Goal: Transaction & Acquisition: Purchase product/service

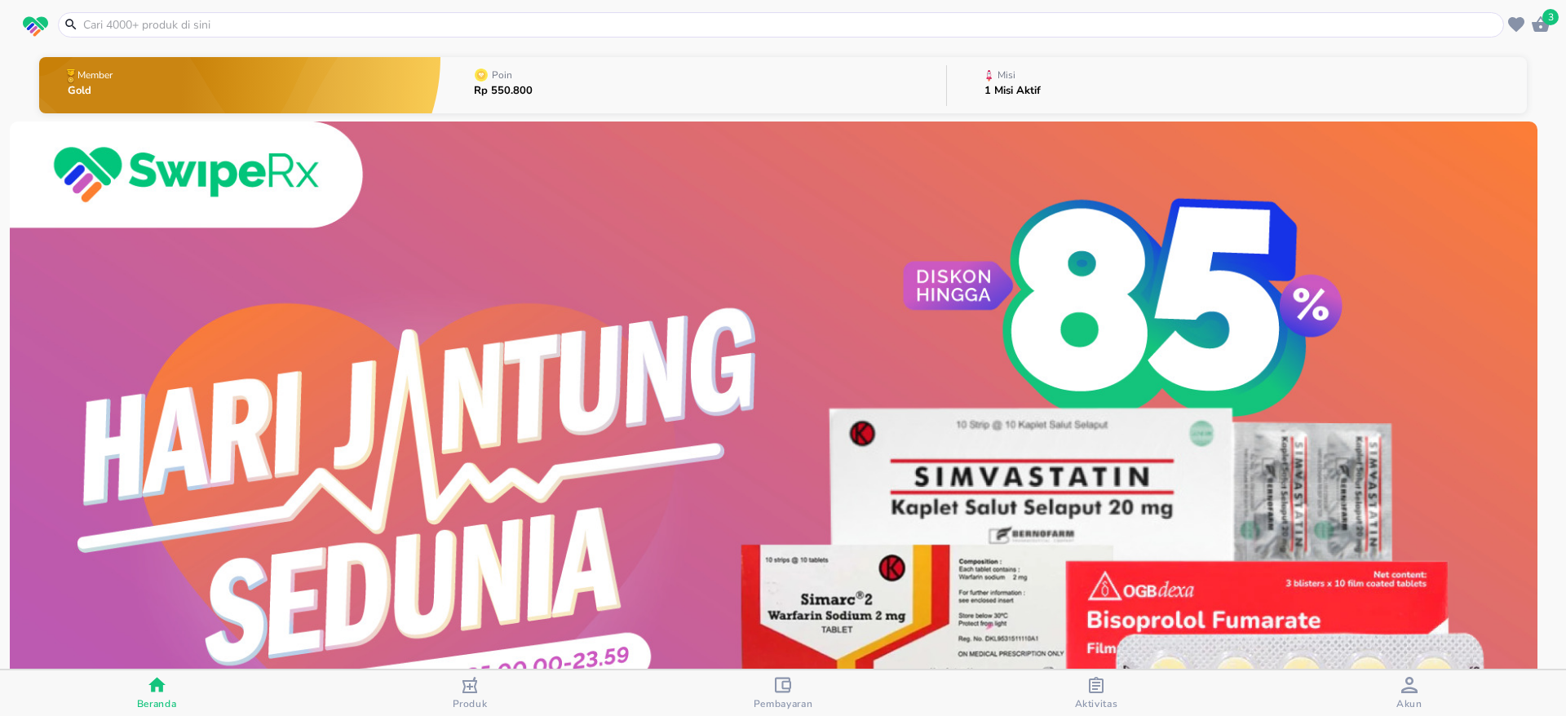
click at [1402, 682] on icon "button" at bounding box center [1410, 685] width 16 height 16
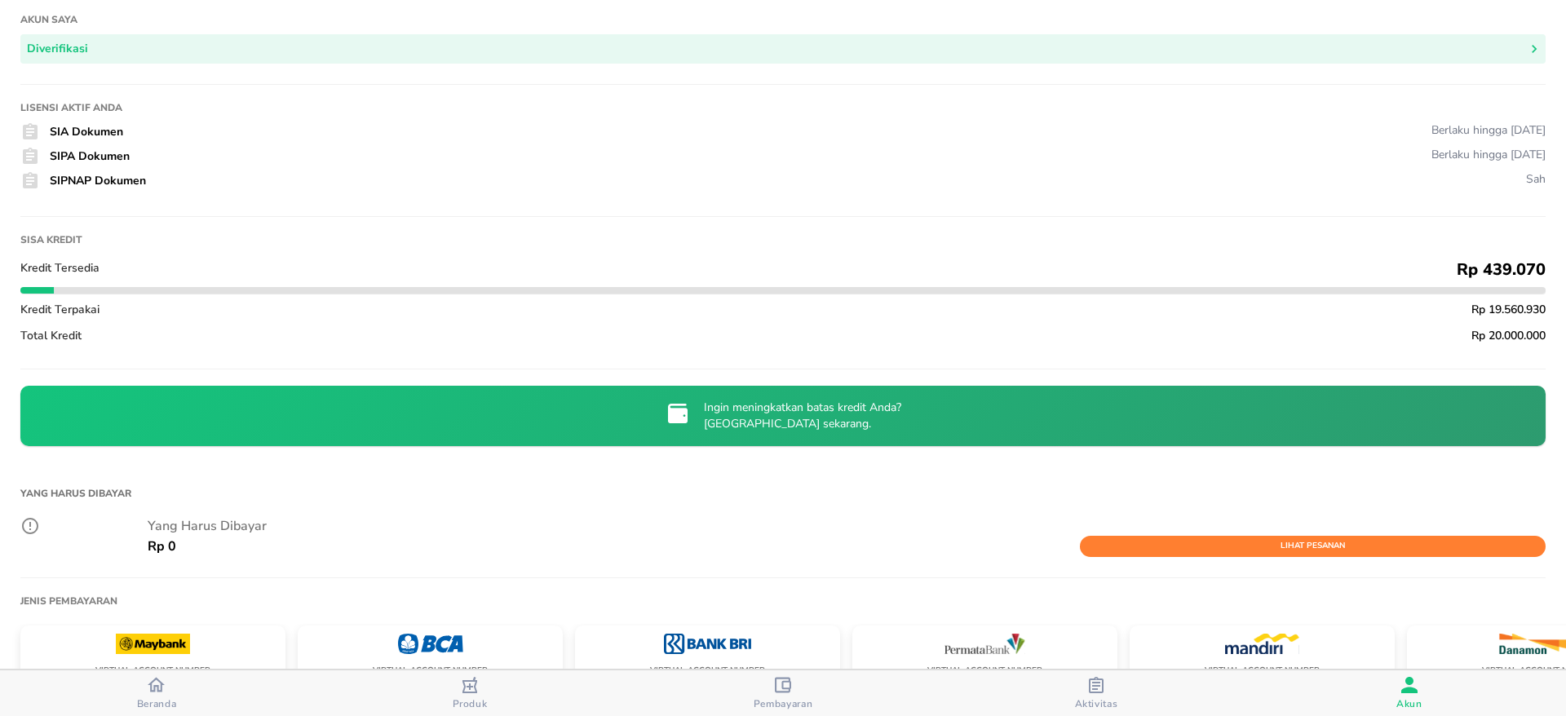
scroll to position [367, 0]
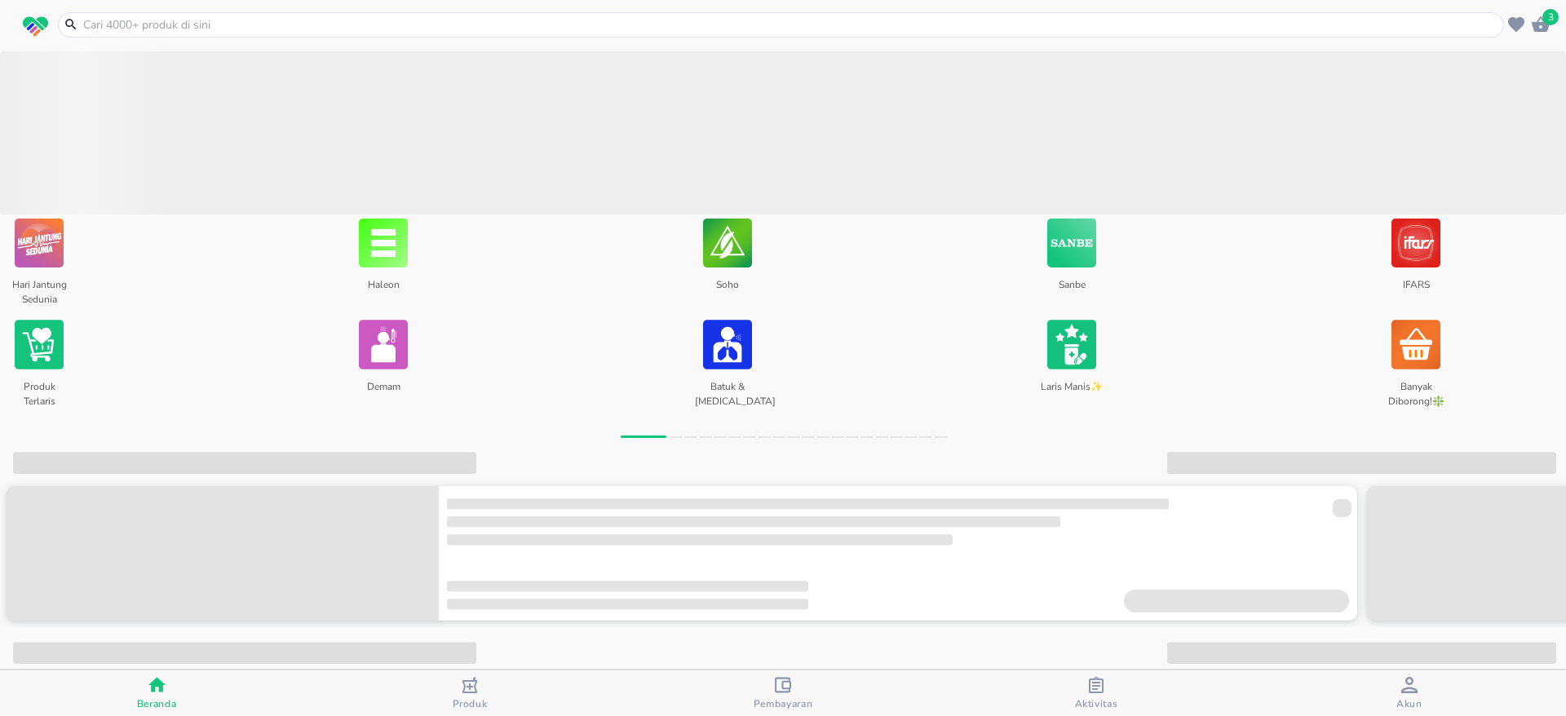
click at [117, 23] on input "text" at bounding box center [791, 24] width 1419 height 17
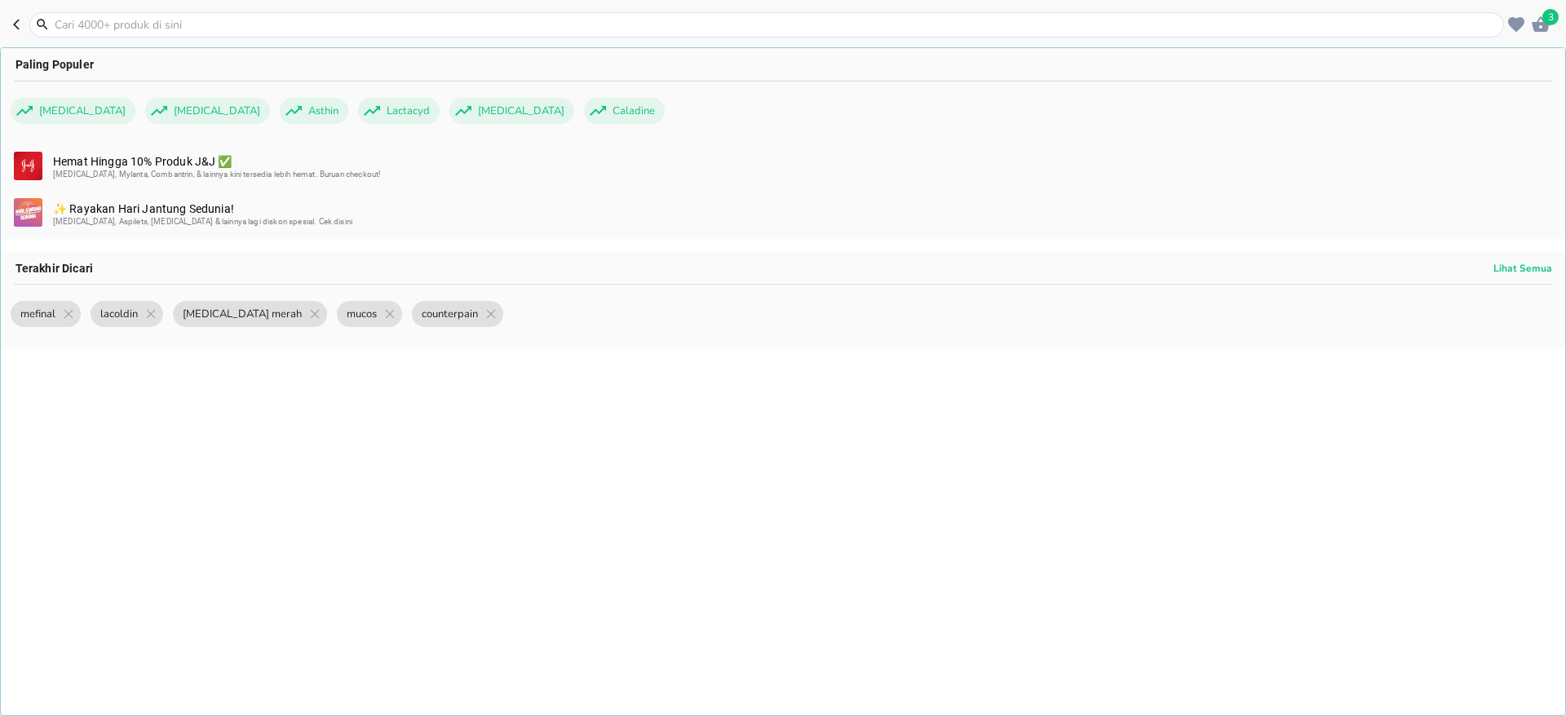
paste input "siladex"
type input "siladex"
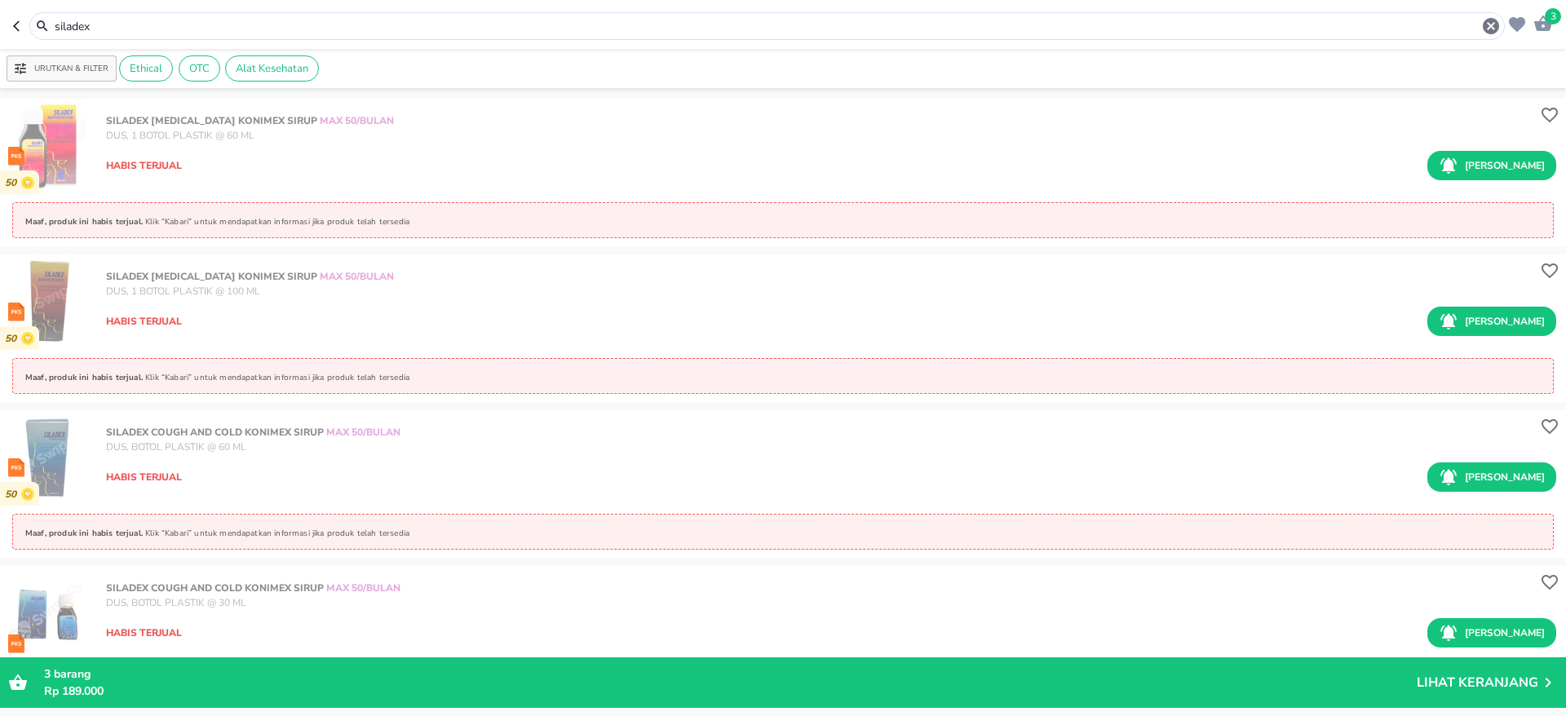
click at [259, 29] on input "siladex" at bounding box center [767, 26] width 1429 height 17
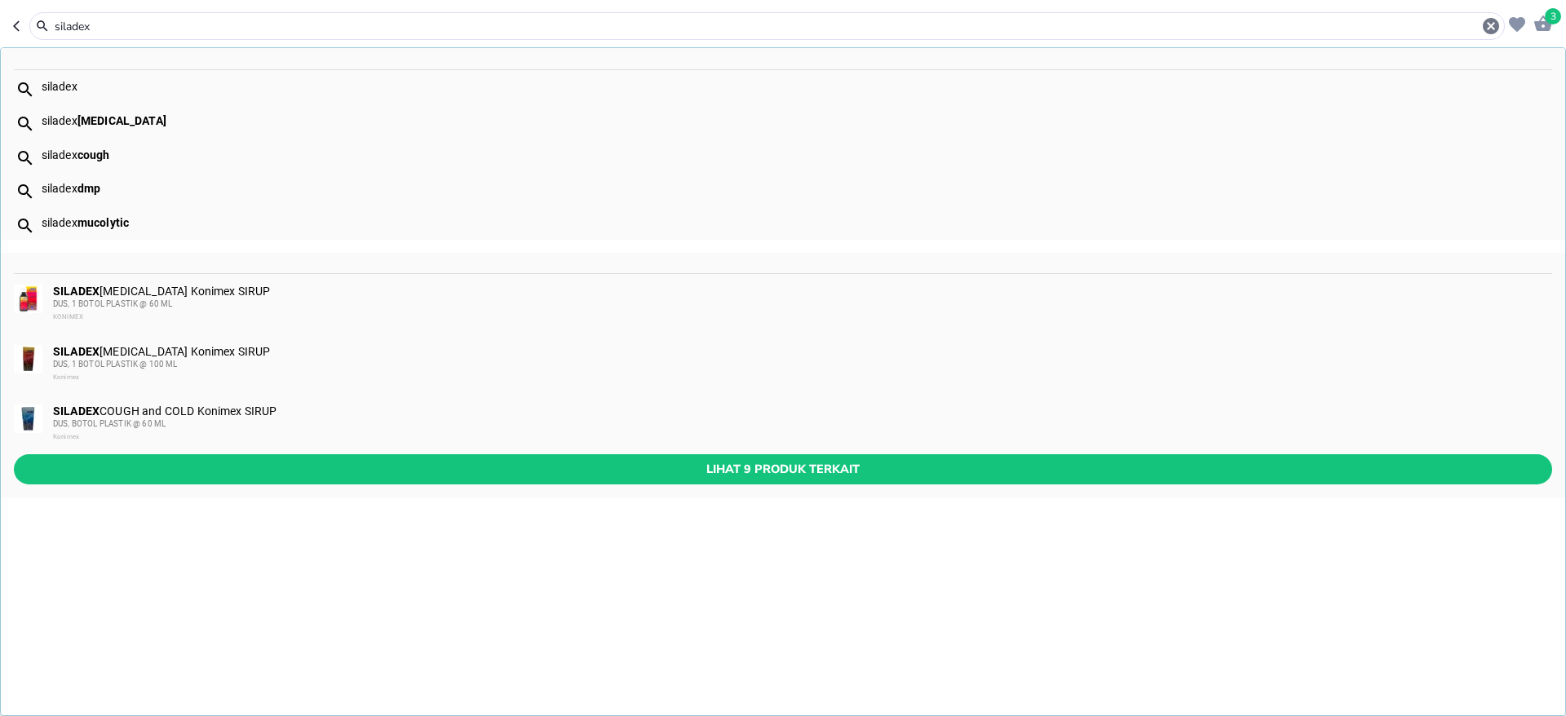
click at [259, 29] on input "siladex" at bounding box center [767, 26] width 1429 height 17
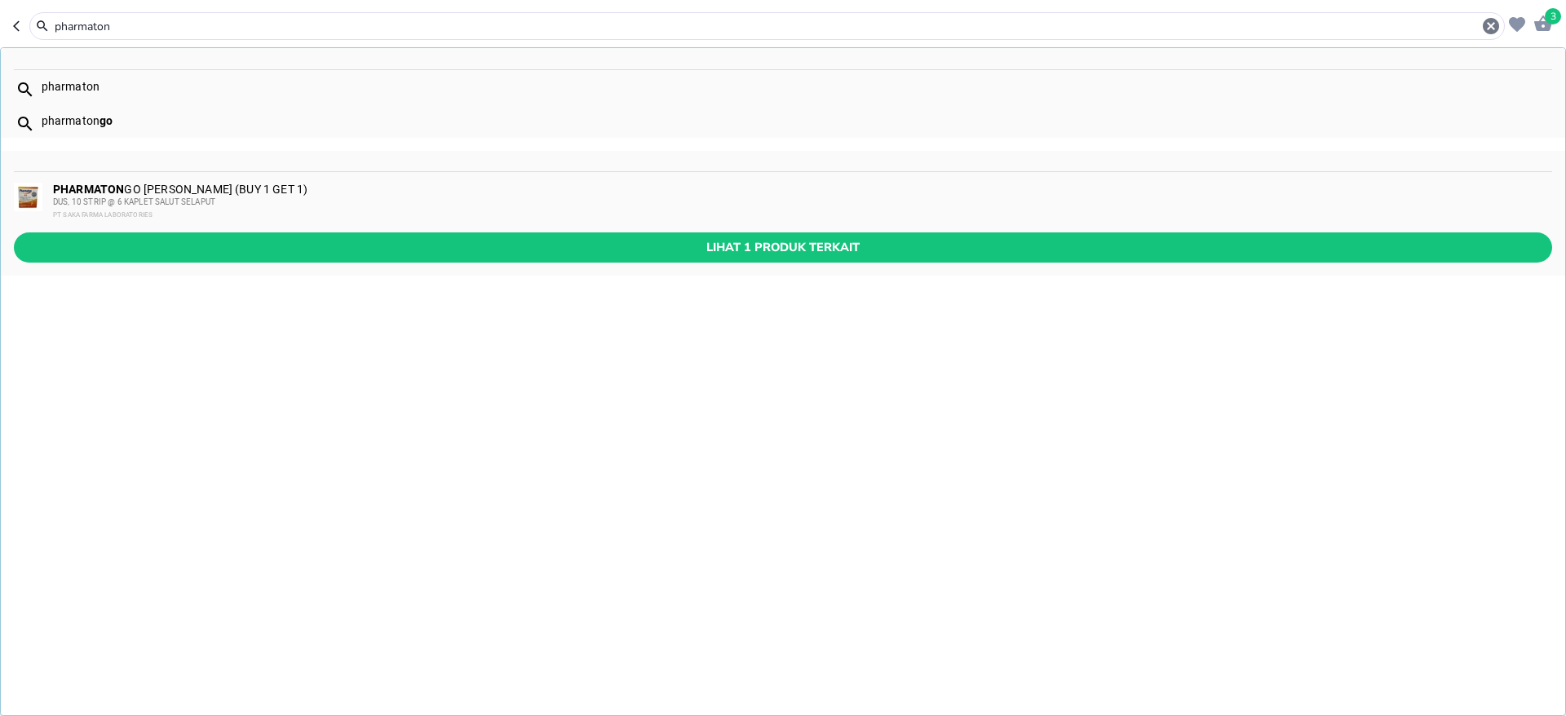
type input "pharmaton"
